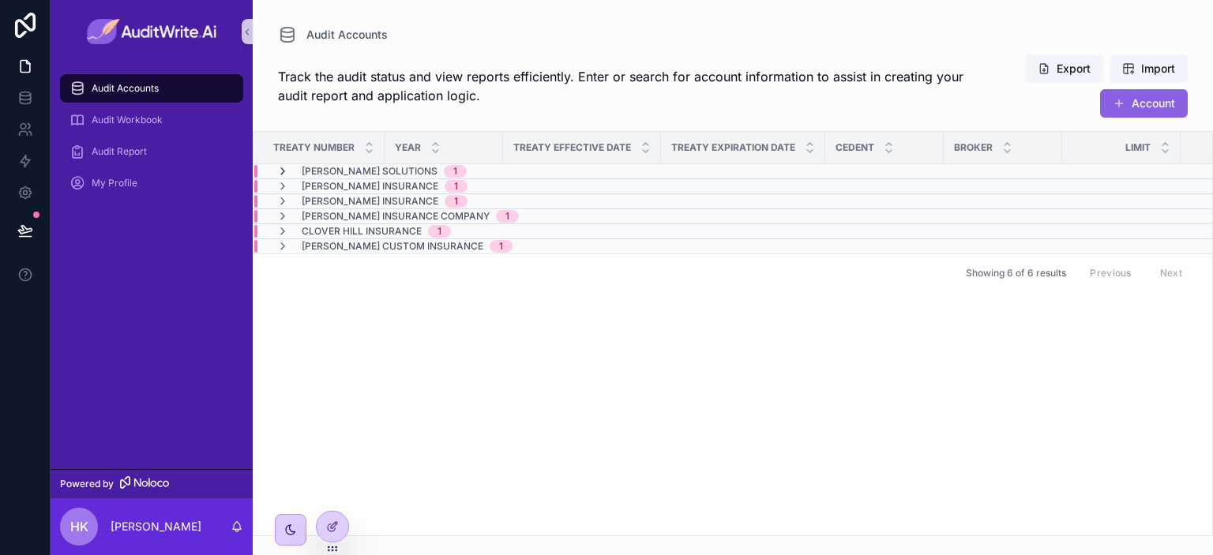
click at [281, 170] on icon "scrollable content" at bounding box center [282, 171] width 13 height 13
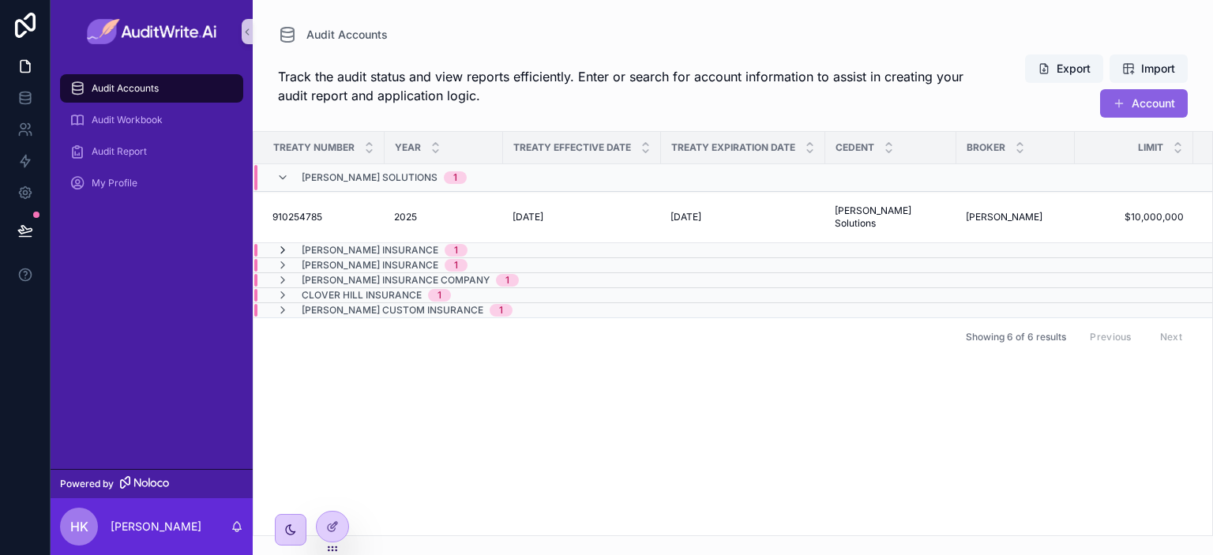
click at [282, 245] on icon "scrollable content" at bounding box center [282, 250] width 13 height 13
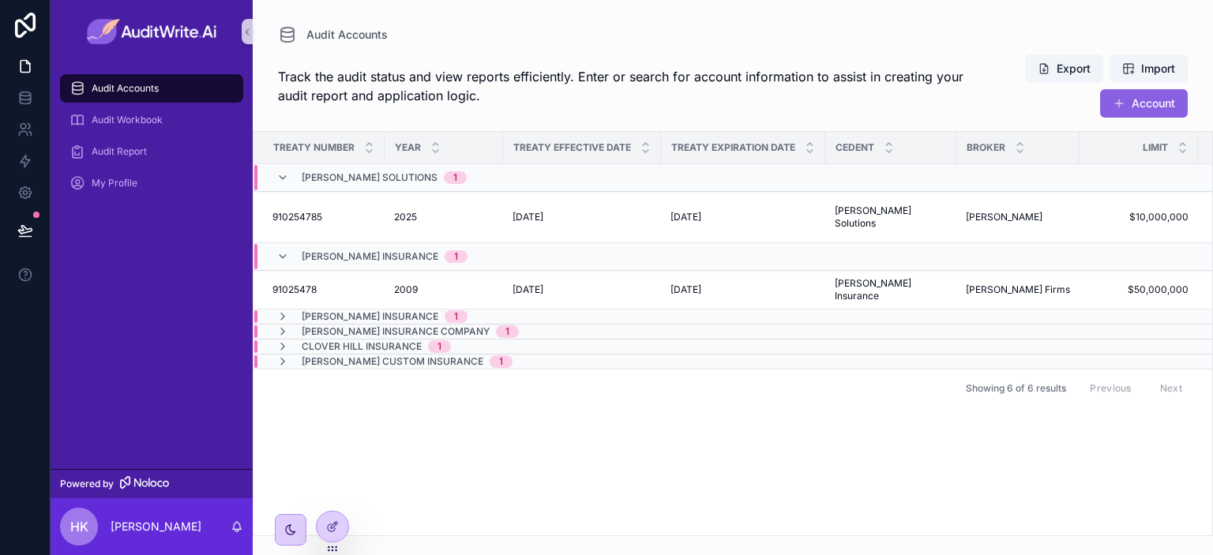
click at [282, 246] on div "[PERSON_NAME] Insurance 1" at bounding box center [371, 256] width 191 height 25
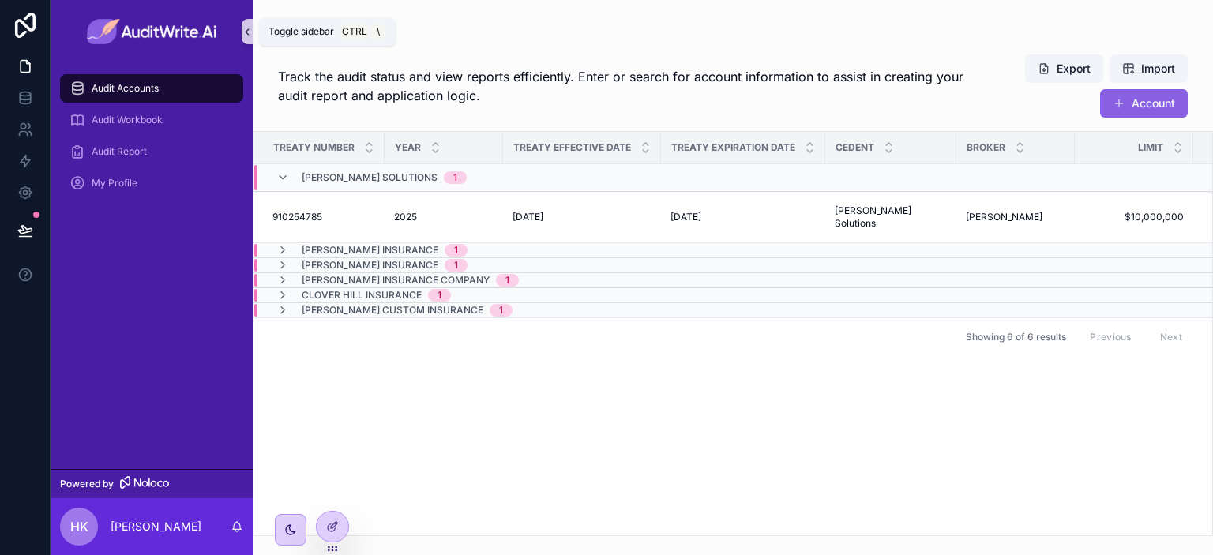
click at [247, 36] on icon "scrollable content" at bounding box center [247, 32] width 11 height 12
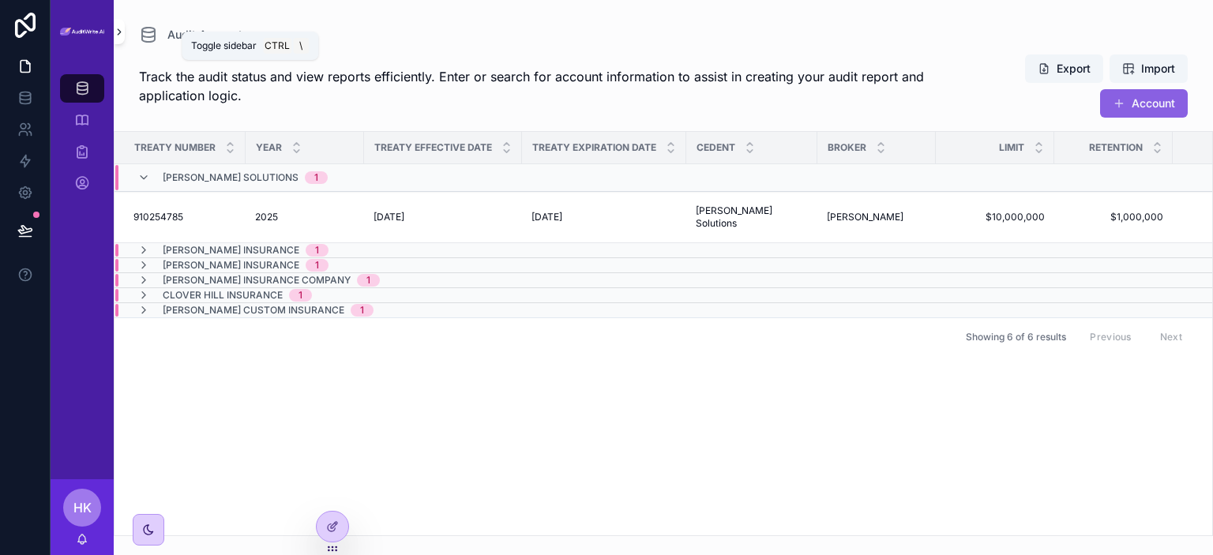
click at [123, 32] on icon "scrollable content" at bounding box center [119, 32] width 11 height 12
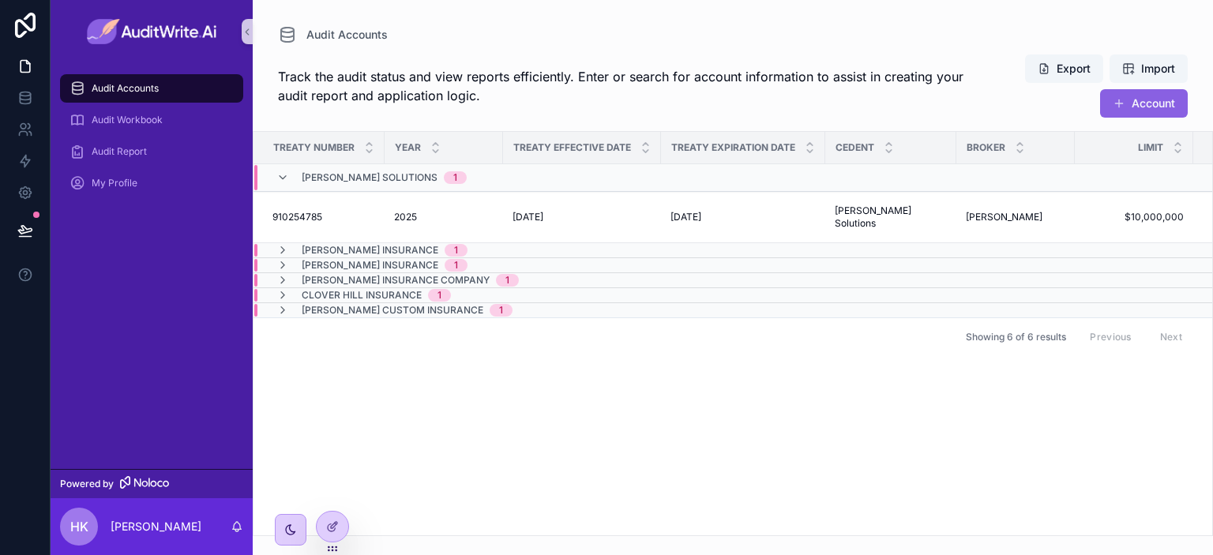
click at [284, 169] on div "[PERSON_NAME] Solutions 1" at bounding box center [371, 177] width 190 height 25
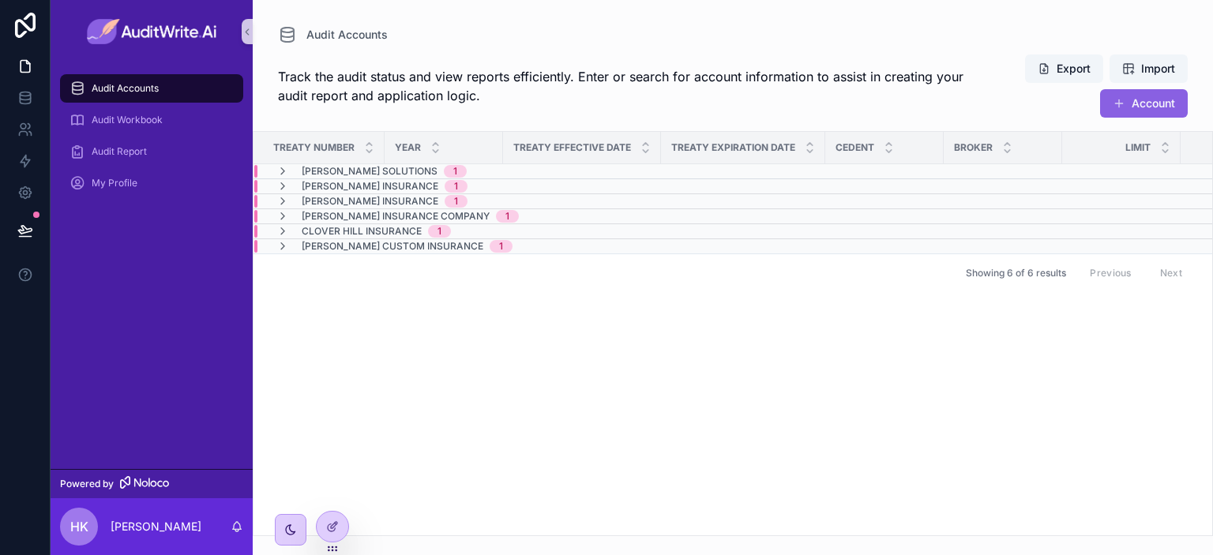
type input "*******"
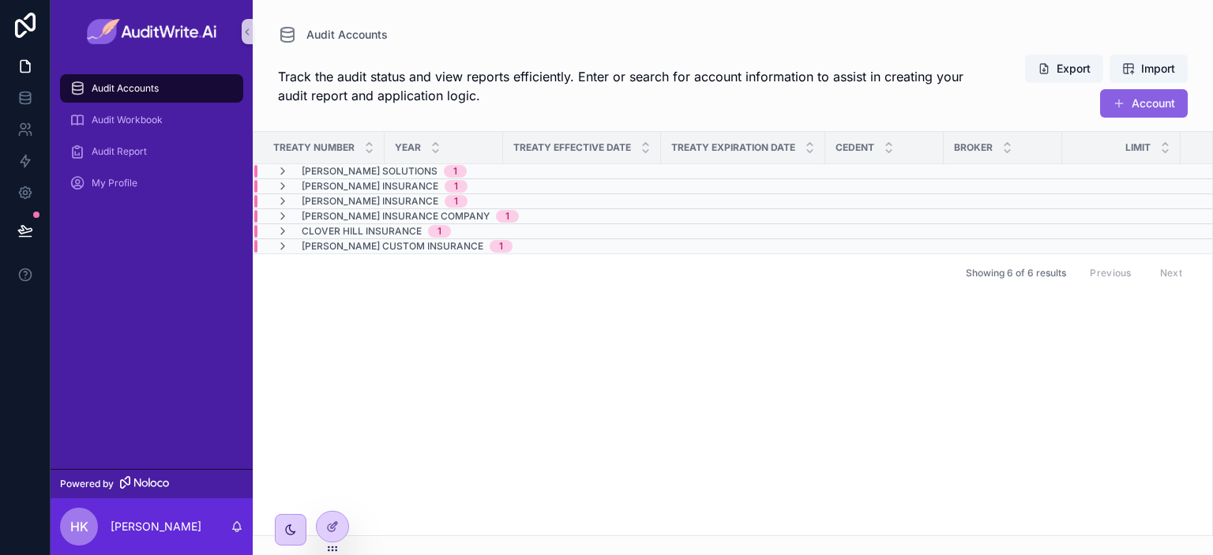
click at [688, 409] on div "Treaty Number Year Treaty Effective Date Treaty Expiration Date Cedent Broker L…" at bounding box center [732, 334] width 959 height 404
click at [9, 554] on button "X" at bounding box center [4, 564] width 9 height 19
click at [284, 167] on icon "scrollable content" at bounding box center [282, 171] width 13 height 13
